Goal: Task Accomplishment & Management: Manage account settings

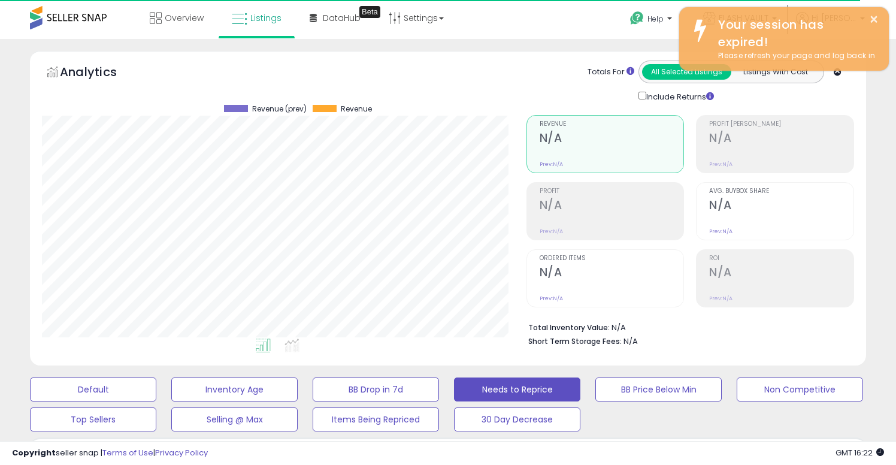
select select "**"
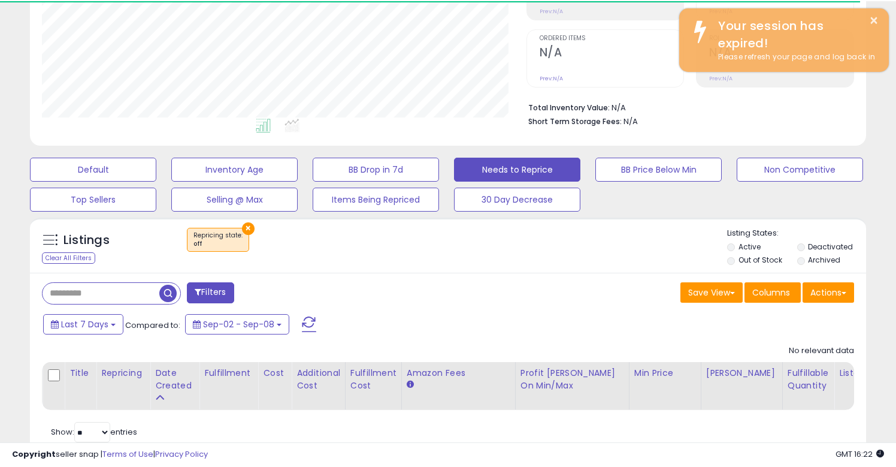
scroll to position [246, 484]
